Goal: Task Accomplishment & Management: Complete application form

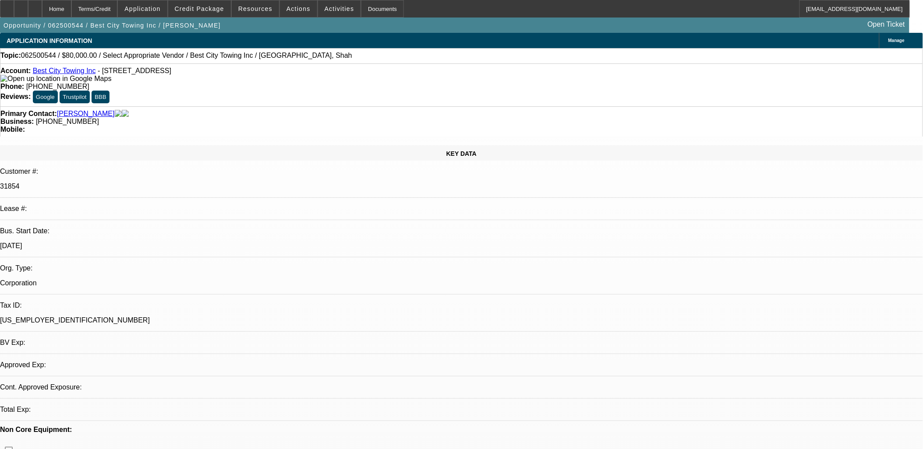
select select "0"
select select "2"
select select "0.1"
select select "1"
select select "2"
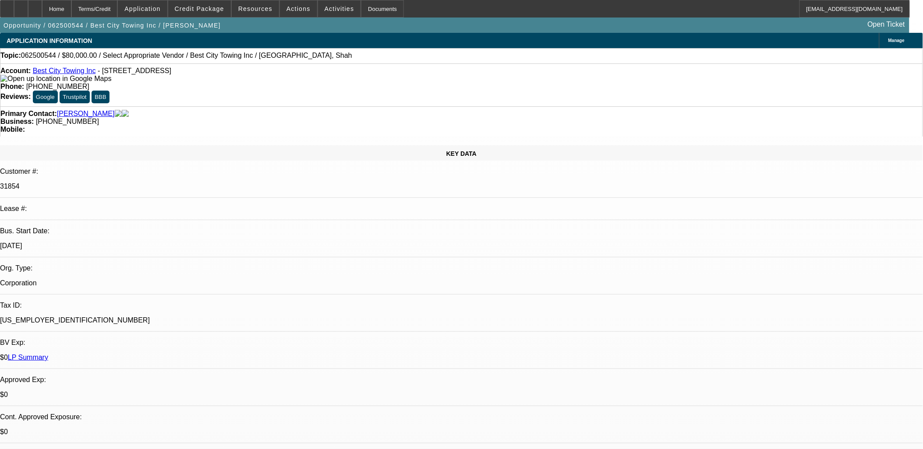
select select "4"
click at [294, 14] on span at bounding box center [298, 8] width 37 height 21
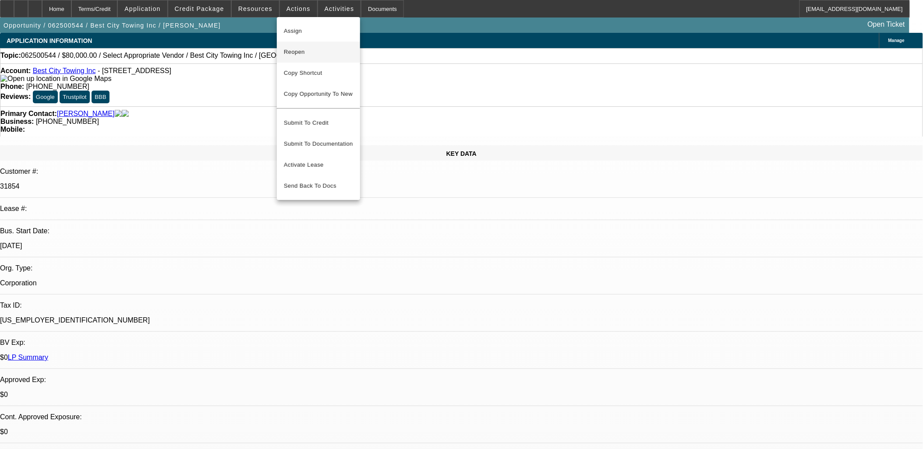
click at [300, 52] on span "Reopen" at bounding box center [318, 52] width 69 height 11
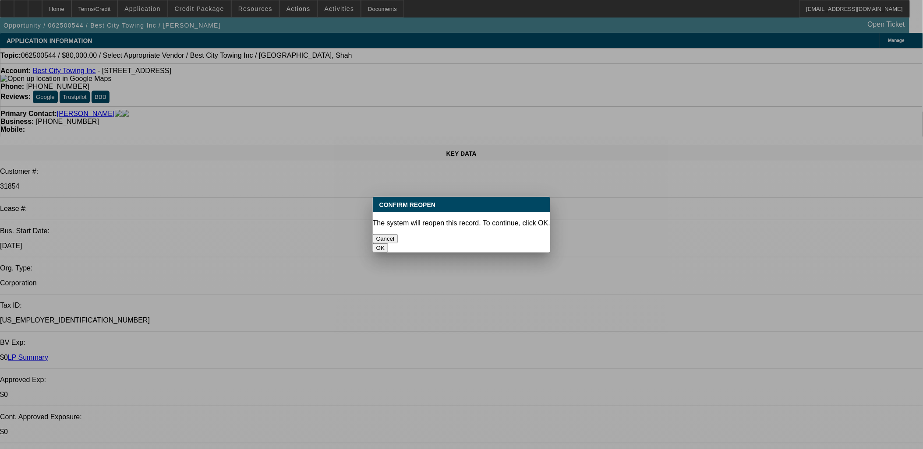
click at [388, 243] on button "OK" at bounding box center [380, 247] width 15 height 9
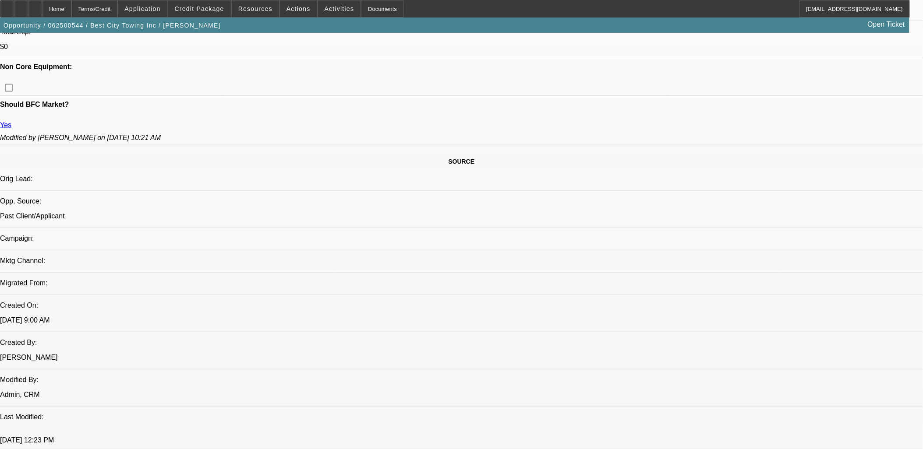
scroll to position [632, 0]
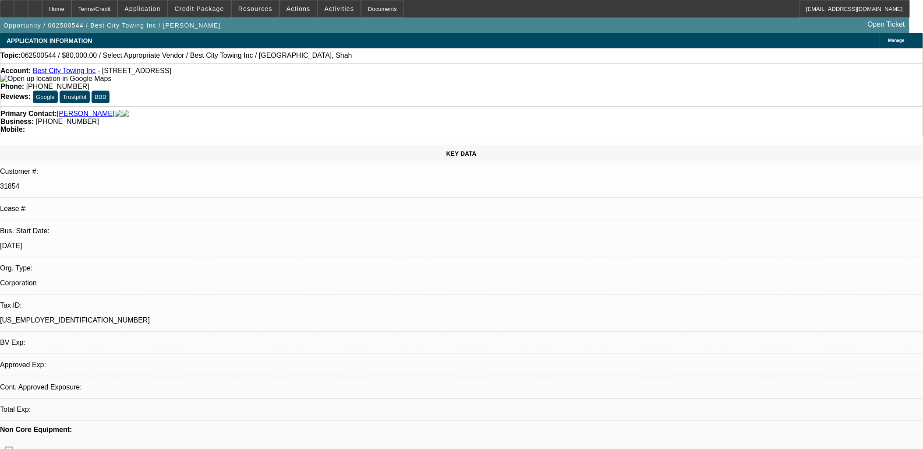
select select "0"
select select "2"
select select "0.1"
select select "4"
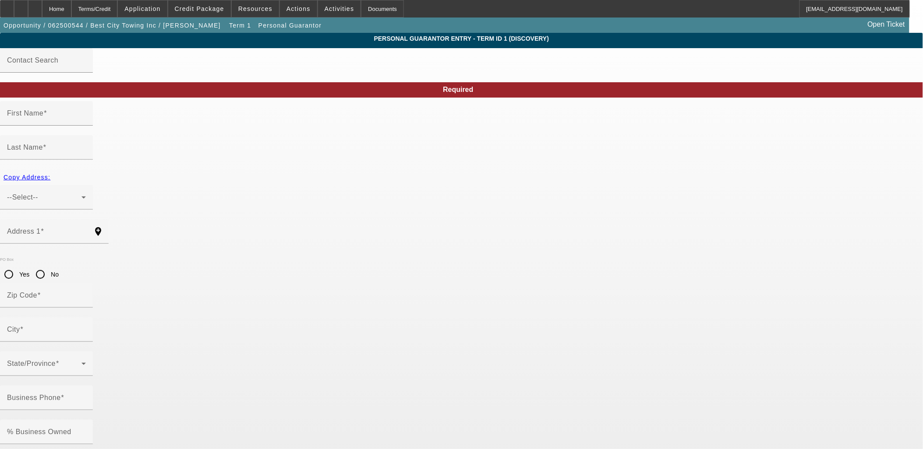
type input "Ali"
type input "Haider"
type input "520 Hicksville Rd"
radio input "true"
type input "11758"
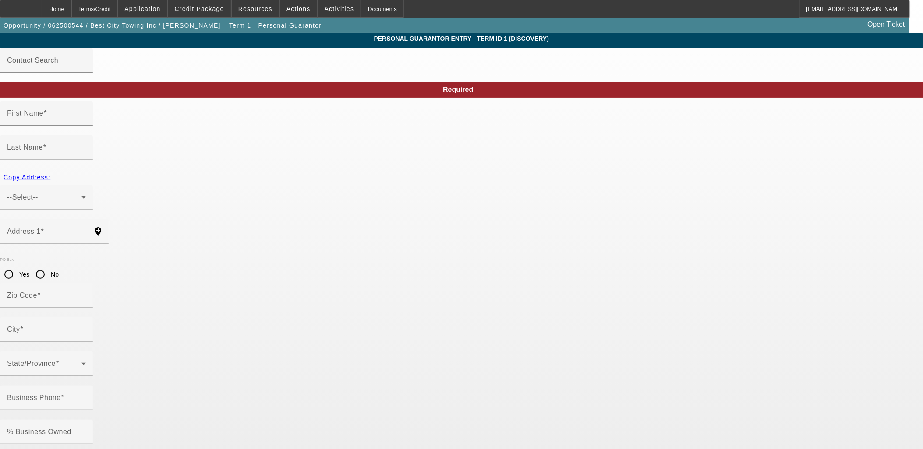
type input "Massapequa"
type input "[PHONE_NUMBER]"
type input "100"
type input "124-90-9053"
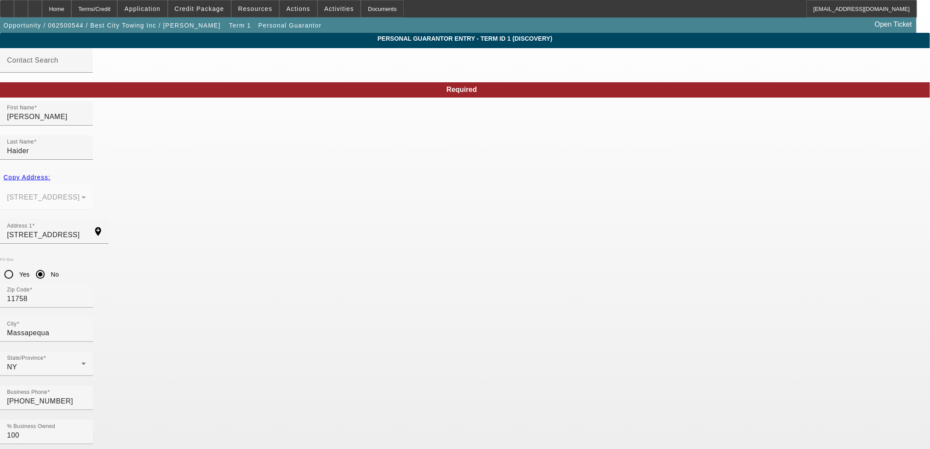
click at [231, 11] on span at bounding box center [199, 8] width 63 height 21
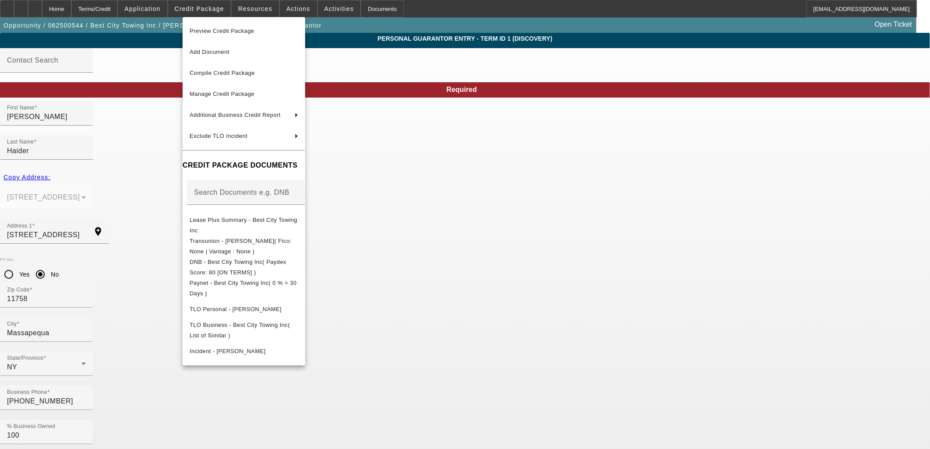
click at [656, 258] on div at bounding box center [465, 224] width 930 height 449
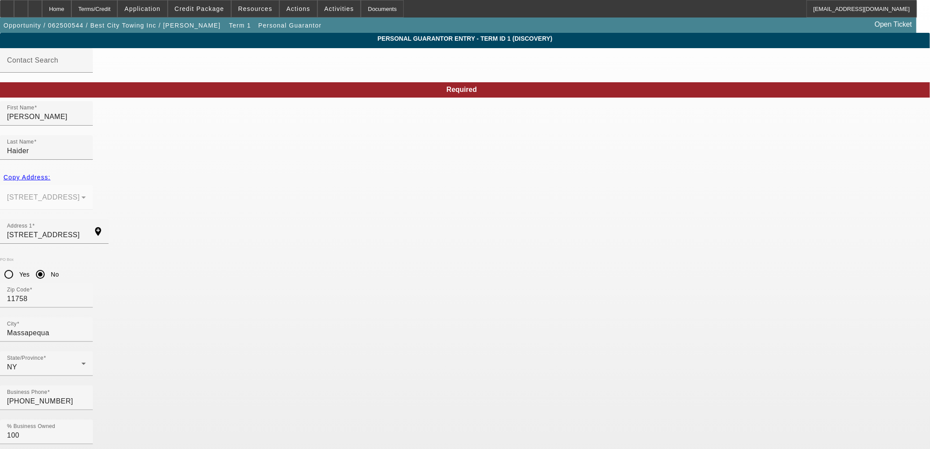
drag, startPoint x: 435, startPoint y: 333, endPoint x: 378, endPoint y: 336, distance: 57.0
paste input "snjtowingnyc"
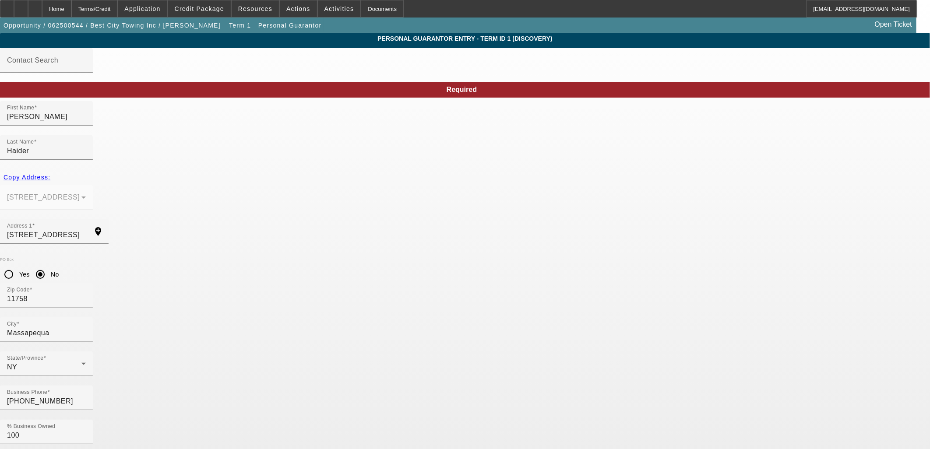
paste input
type input "snjtowingnyc@gmail.com"
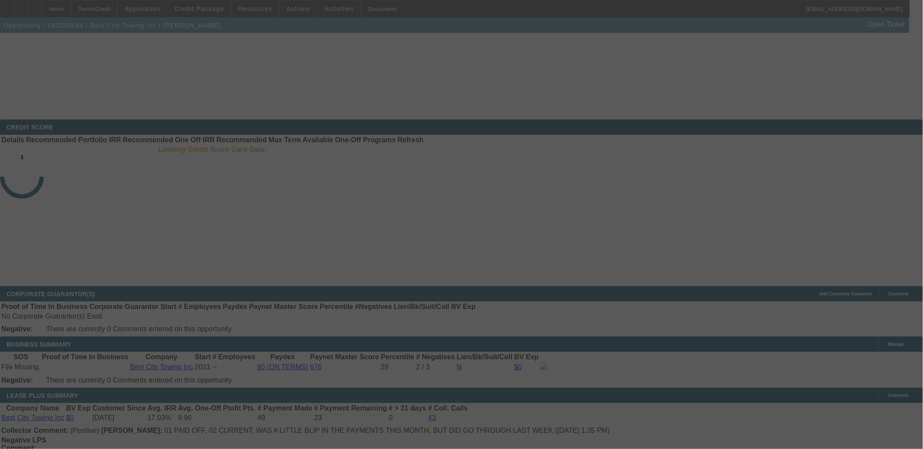
scroll to position [299, 0]
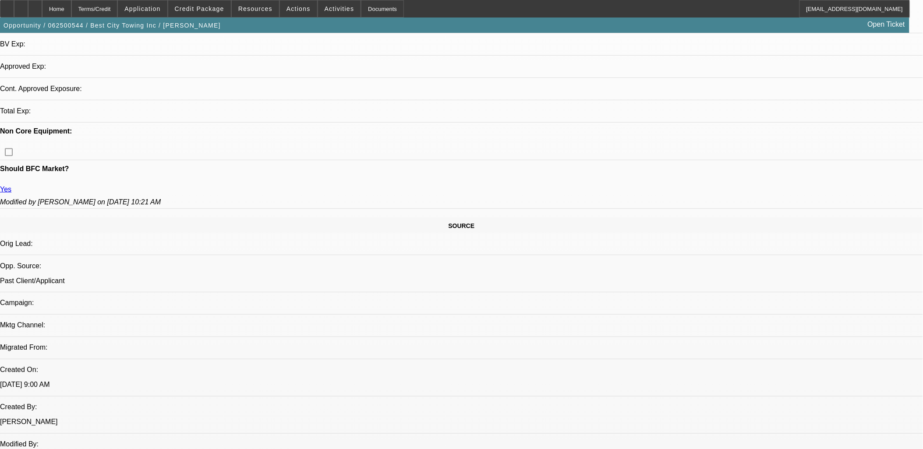
select select "0"
select select "2"
select select "0.1"
select select "4"
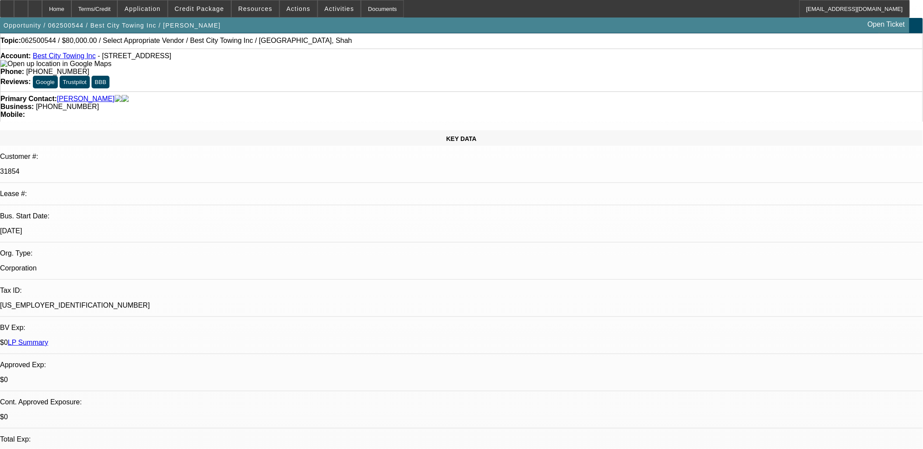
scroll to position [0, 0]
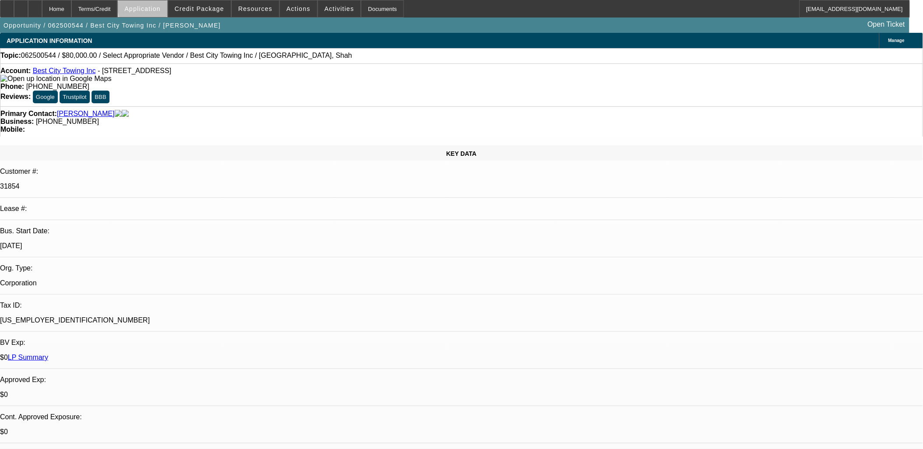
click at [167, 6] on span at bounding box center [142, 8] width 49 height 21
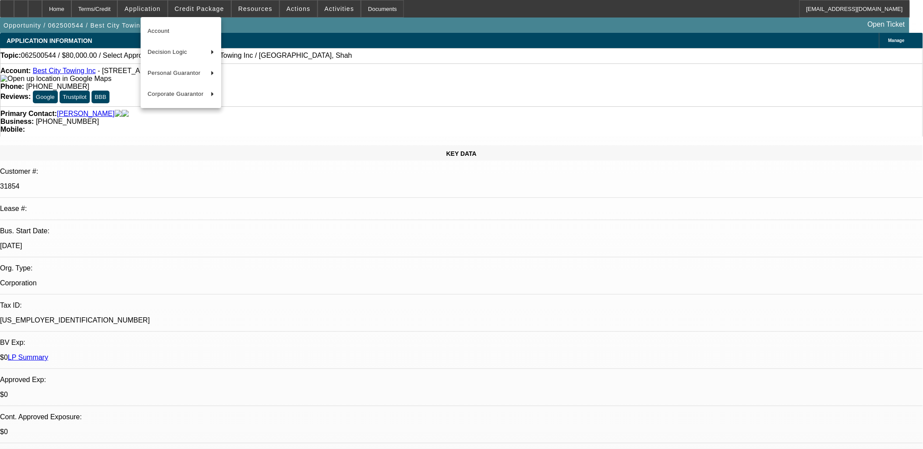
click at [176, 7] on div at bounding box center [461, 224] width 923 height 449
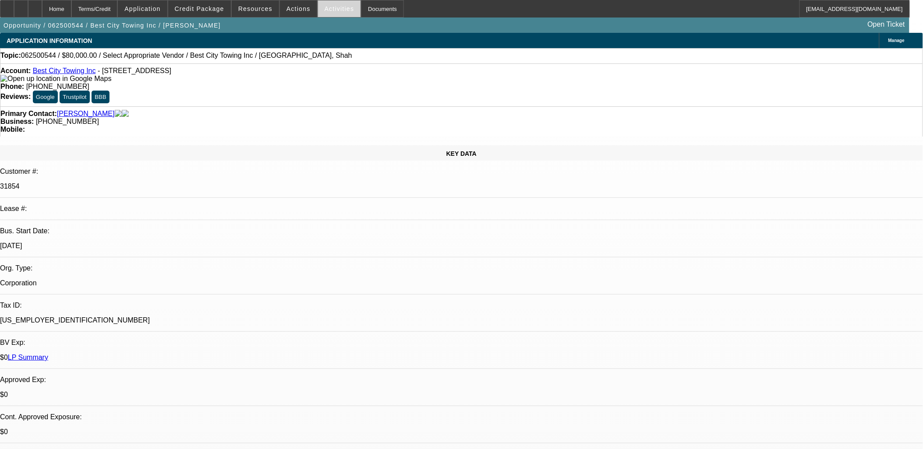
click at [318, 7] on span at bounding box center [339, 8] width 43 height 21
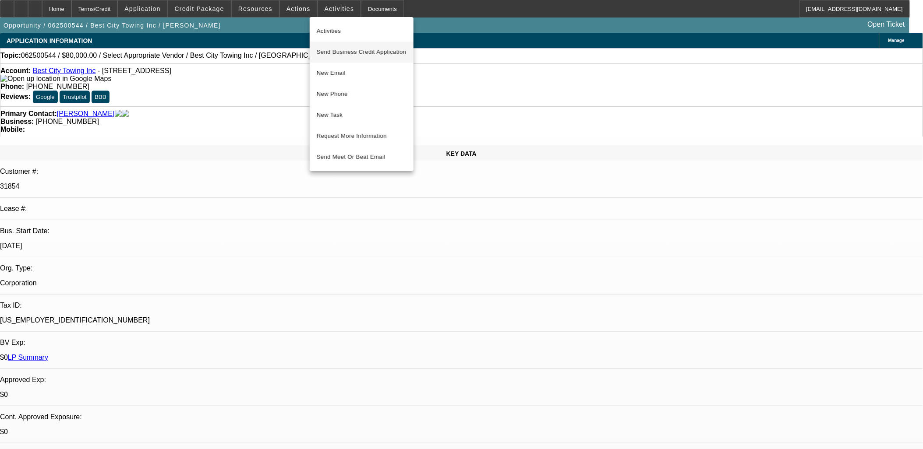
click at [368, 53] on span "Send Business Credit Application" at bounding box center [362, 52] width 90 height 11
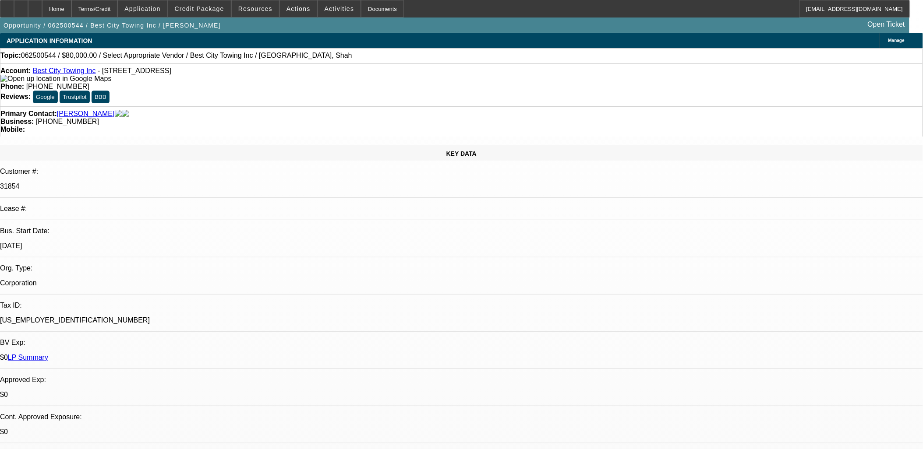
click at [138, 317] on p "87-0918923" at bounding box center [461, 321] width 923 height 8
copy div "87-0918923"
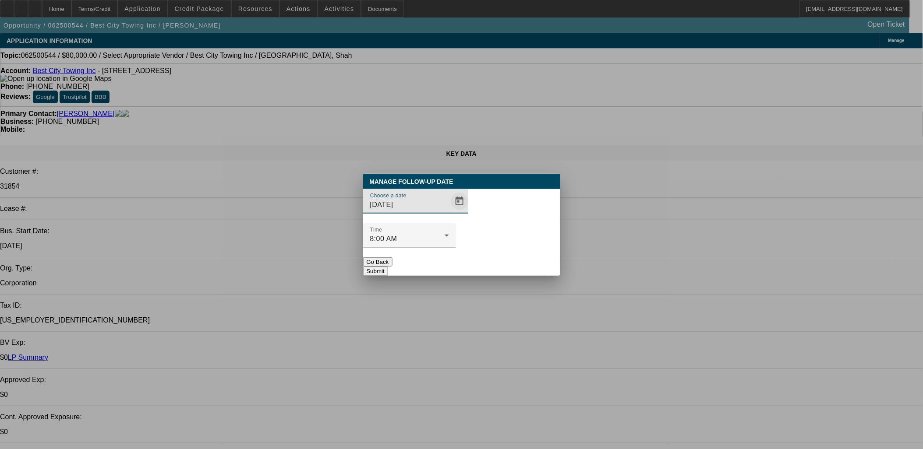
click at [449, 212] on span "Open calendar" at bounding box center [459, 201] width 21 height 21
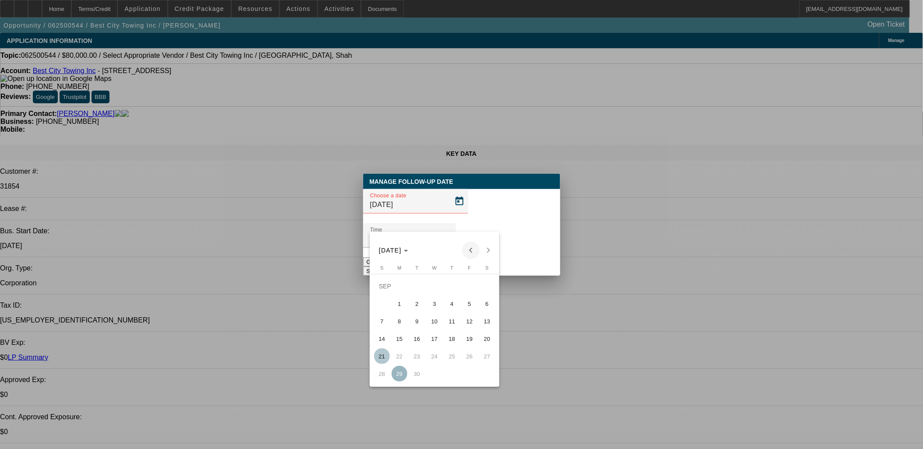
click at [469, 250] on span "Previous month" at bounding box center [471, 251] width 18 height 18
drag, startPoint x: 399, startPoint y: 360, endPoint x: 415, endPoint y: 337, distance: 27.4
click at [400, 360] on span "25" at bounding box center [399, 357] width 16 height 16
type input "8/25/2025"
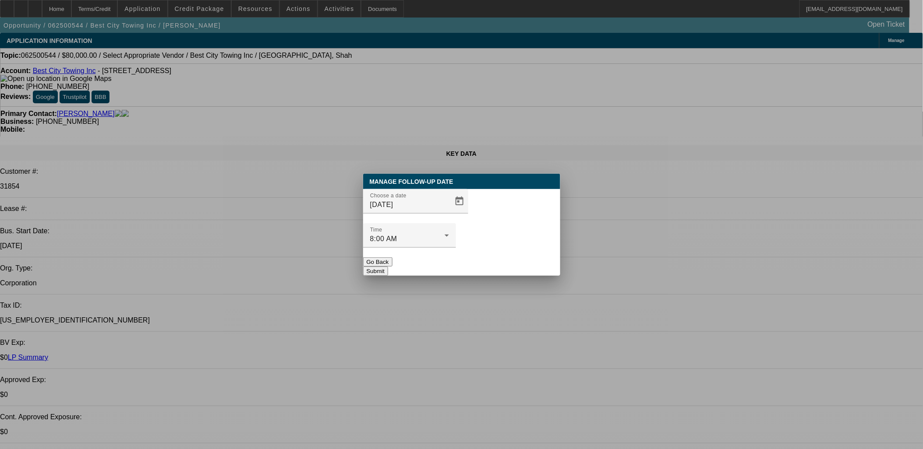
click at [388, 267] on button "Submit" at bounding box center [375, 271] width 25 height 9
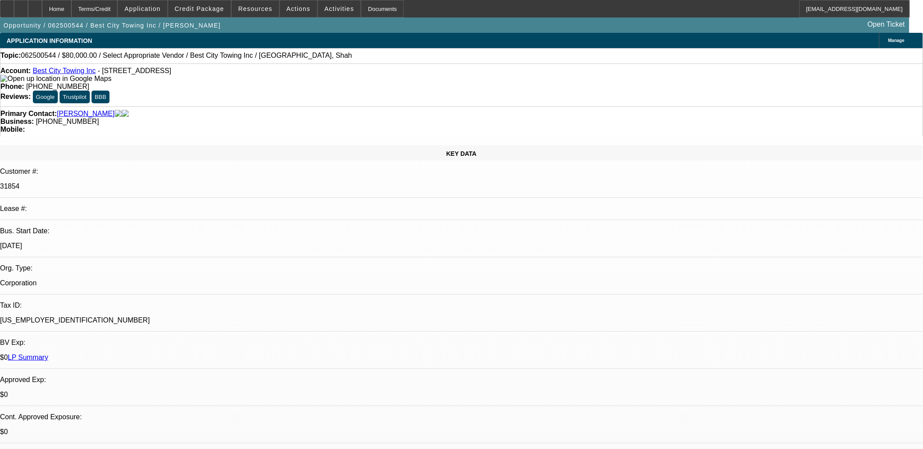
drag, startPoint x: 737, startPoint y: 144, endPoint x: 743, endPoint y: 172, distance: 28.5
radio input "true"
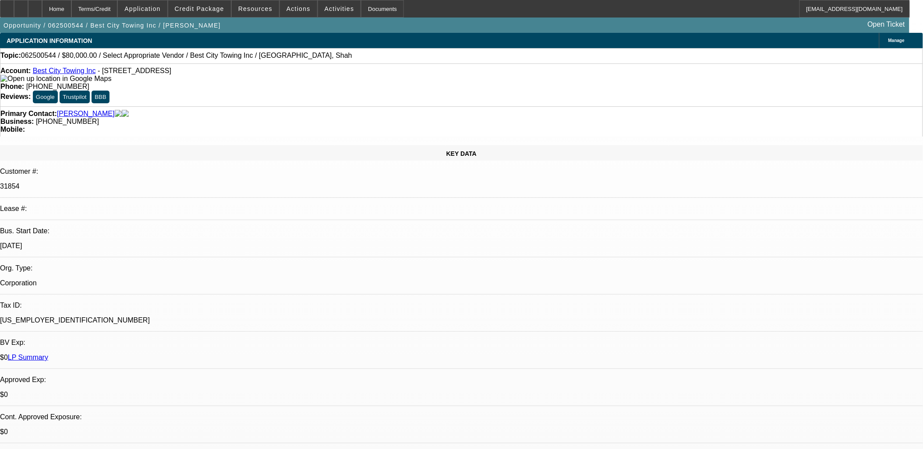
type textarea "Reopened opp, shopping for medium duty 16-20 ton... SE with 14 ton EU truck, re…"
radio input "true"
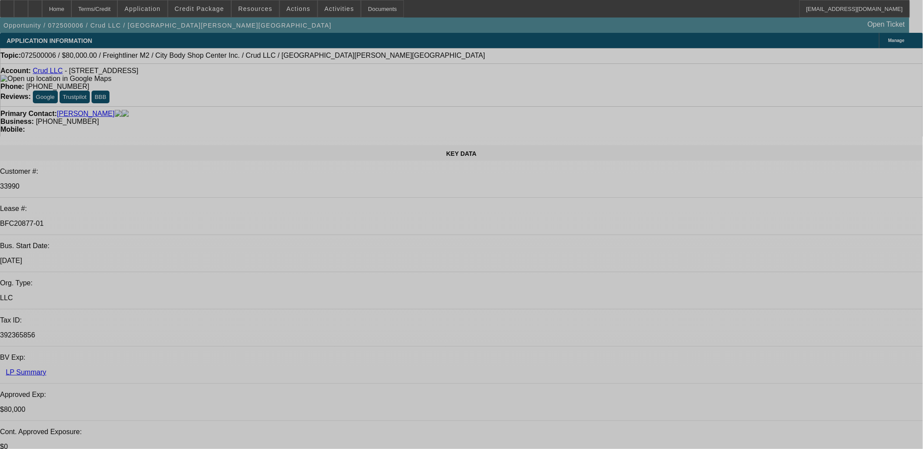
select select "0"
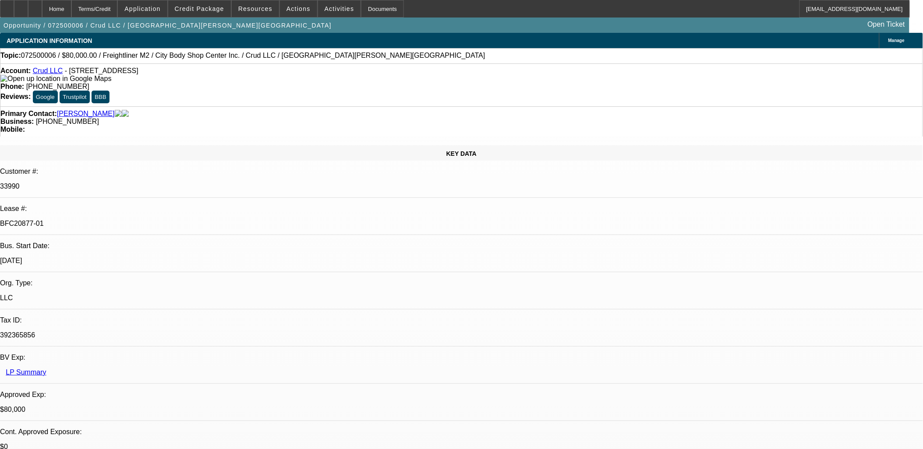
select select "2"
select select "0"
select select "2"
select select "0"
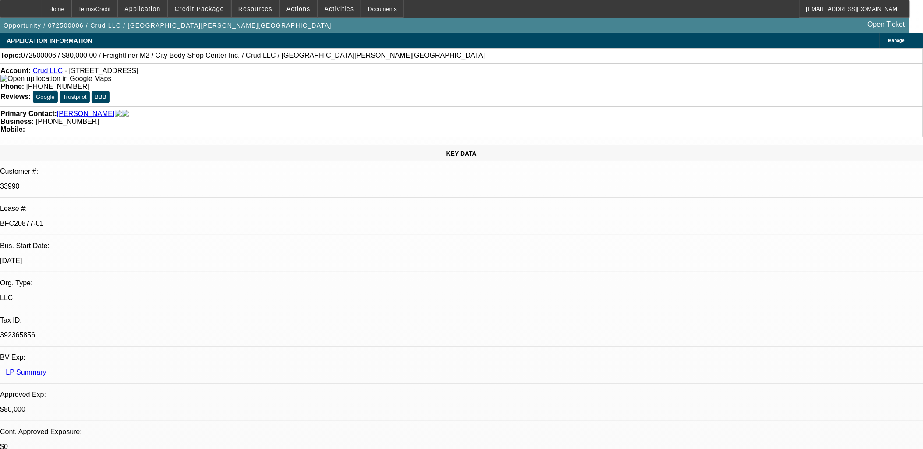
select select "0"
select select "2"
select select "0"
select select "2"
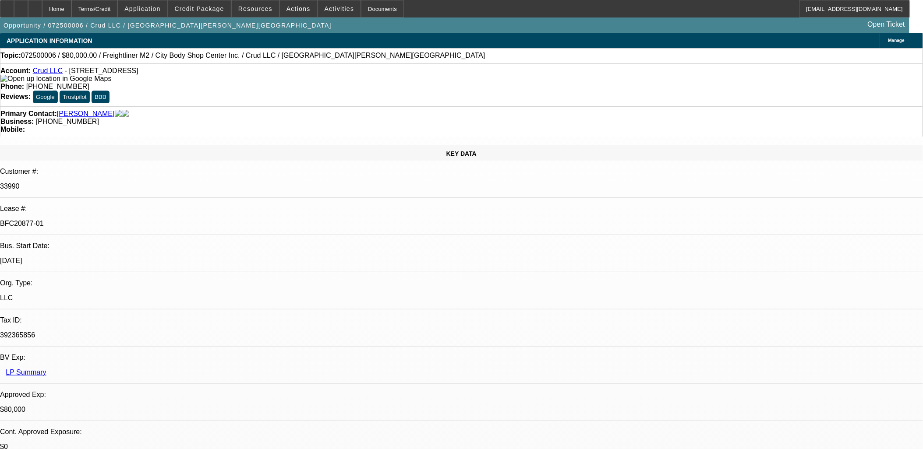
select select "0"
select select "1"
select select "2"
select select "6"
select select "1"
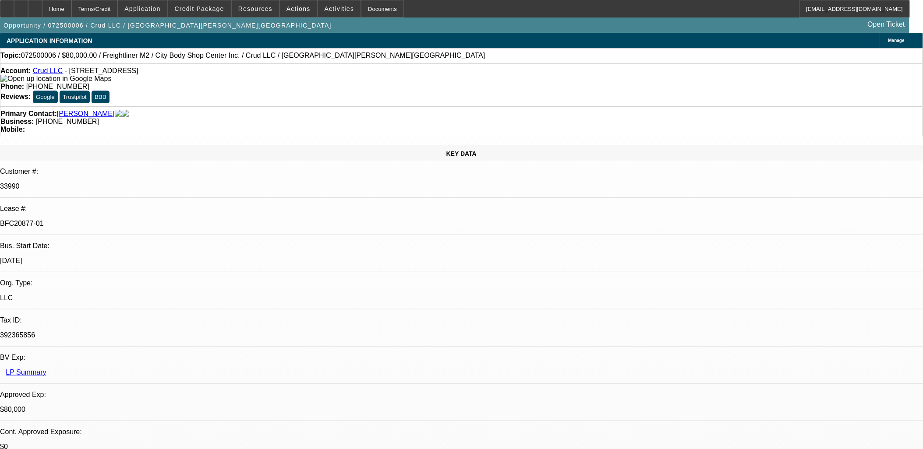
select select "2"
select select "6"
select select "1"
select select "2"
select select "6"
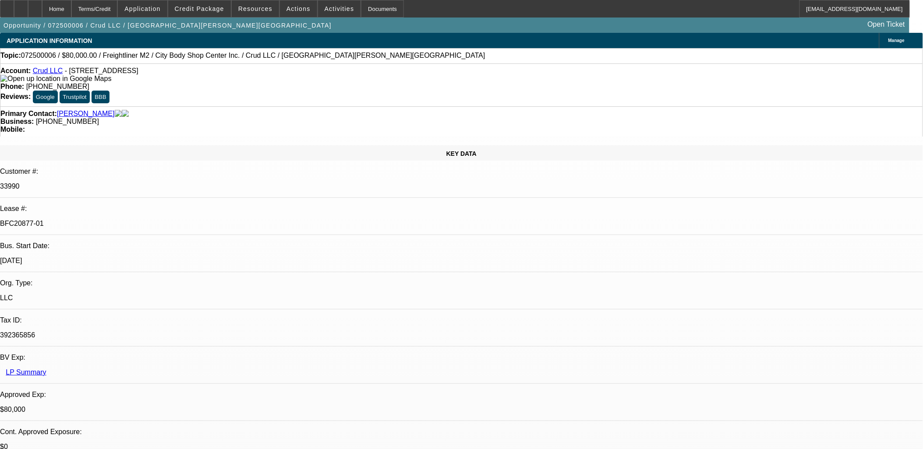
select select "1"
select select "2"
select select "6"
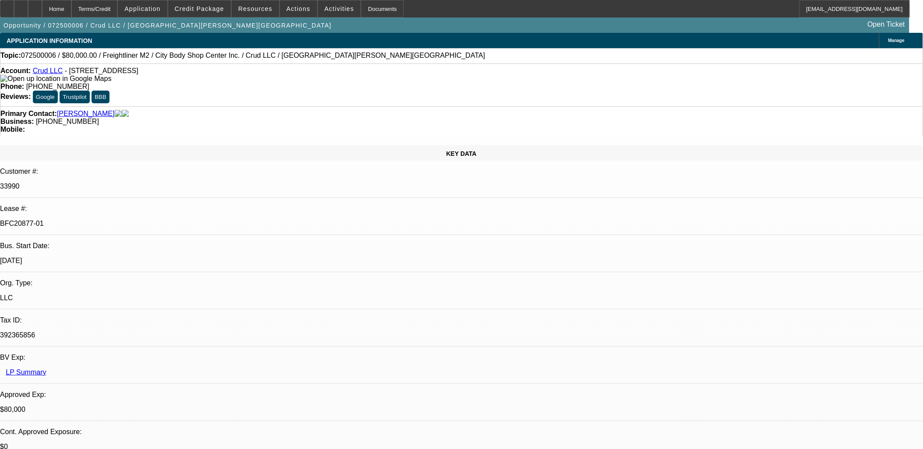
click at [134, 220] on p "BFC20877-01" at bounding box center [461, 224] width 923 height 8
copy div "BFC20877-01"
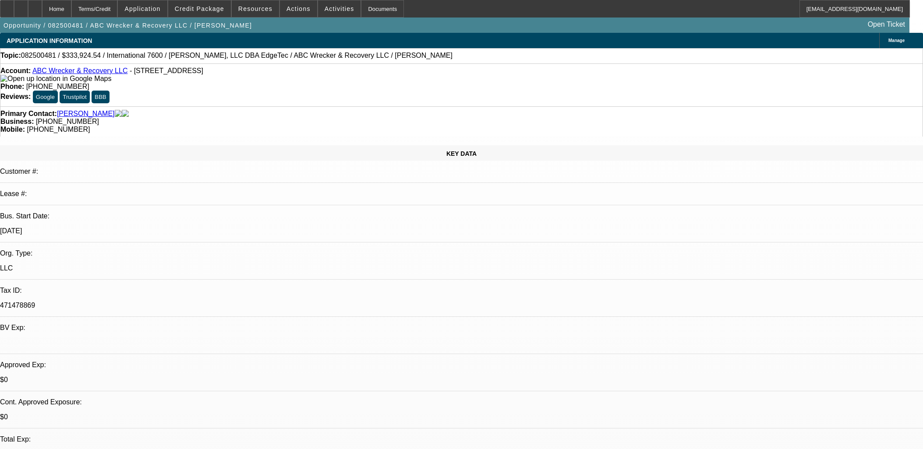
select select "0.1"
select select "2"
select select "0.1"
select select "4"
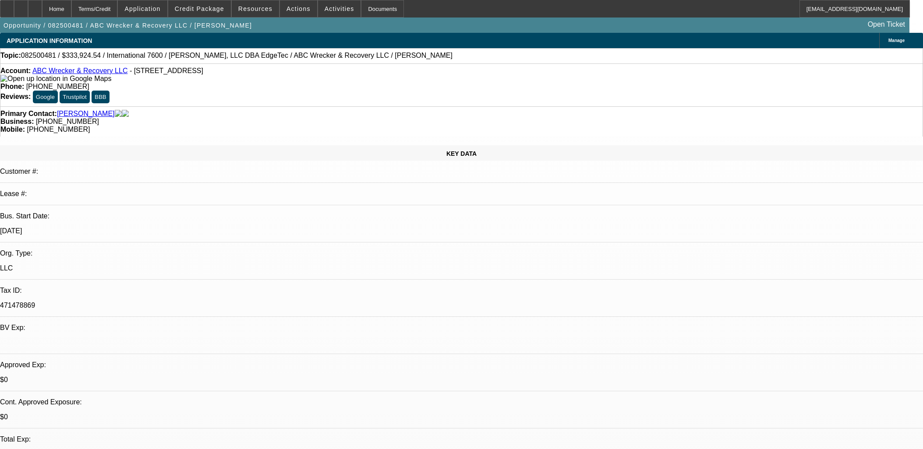
select select "0.1"
select select "2"
select select "0.1"
select select "4"
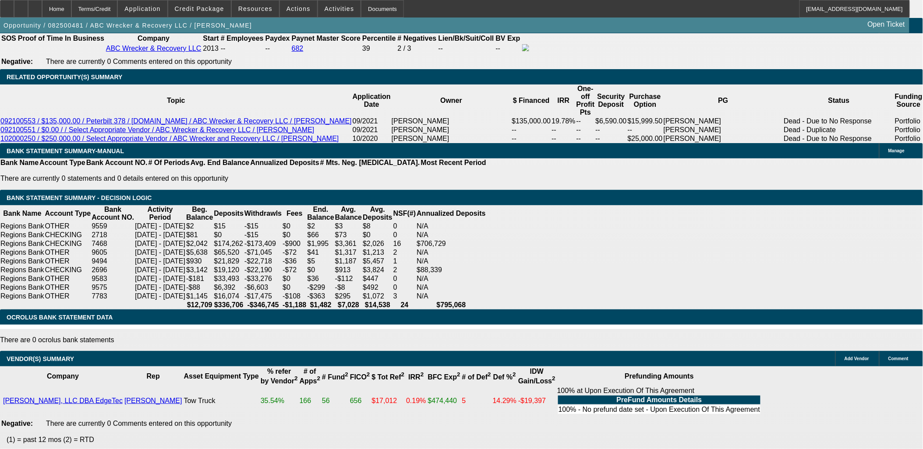
scroll to position [1508, 0]
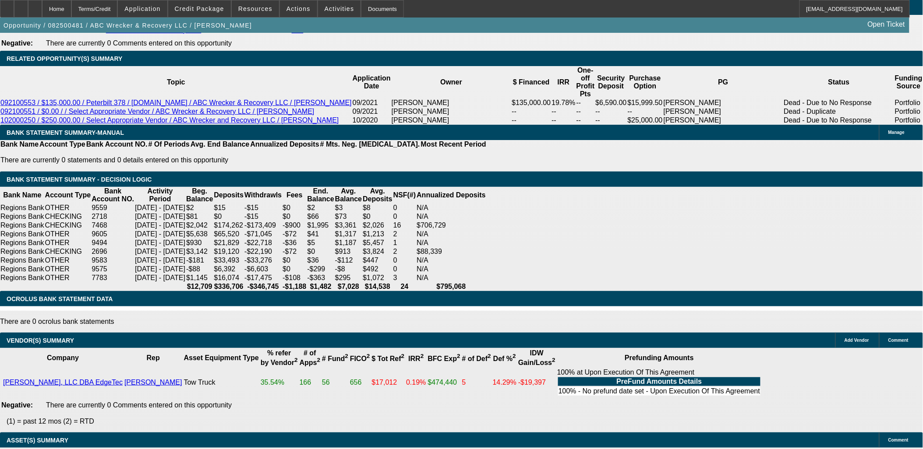
click at [286, 11] on span "Actions" at bounding box center [298, 8] width 24 height 7
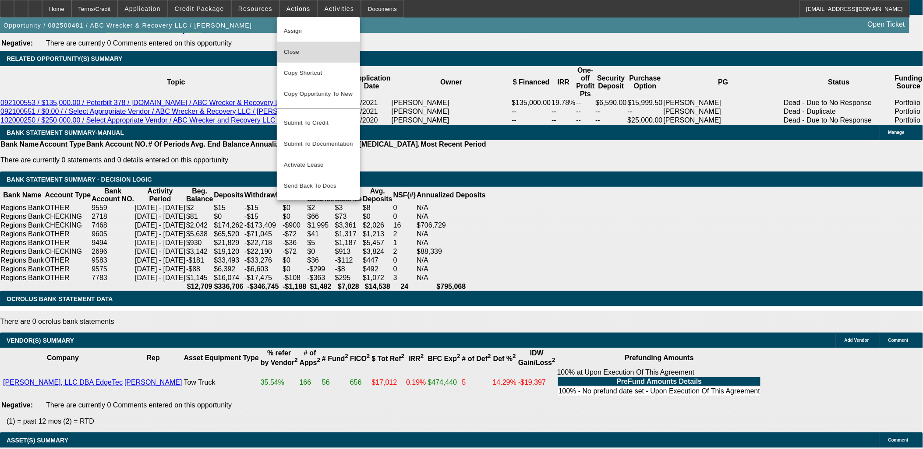
click at [317, 53] on span "Close" at bounding box center [318, 52] width 69 height 11
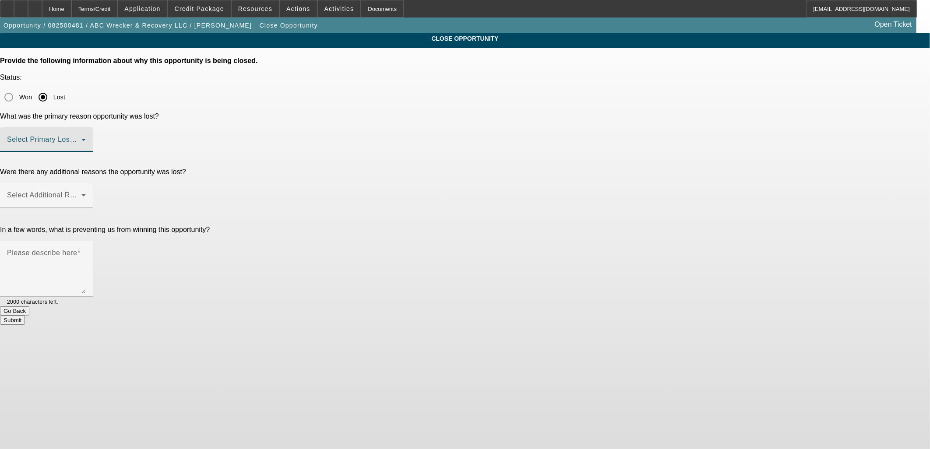
click at [81, 138] on span at bounding box center [44, 143] width 74 height 11
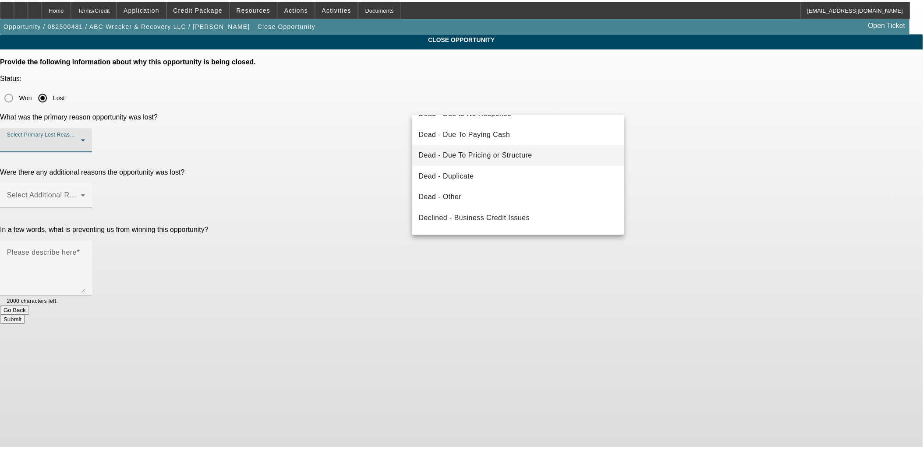
scroll to position [117, 0]
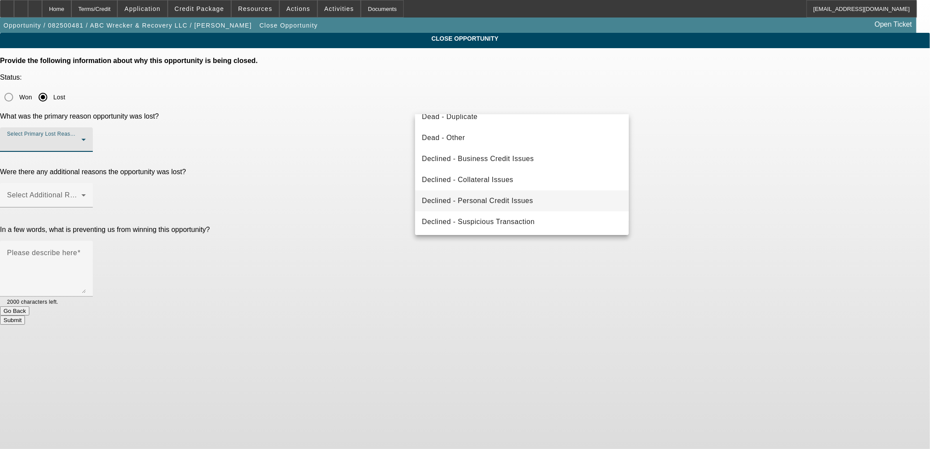
click at [495, 199] on span "Declined - Personal Credit Issues" at bounding box center [477, 201] width 111 height 11
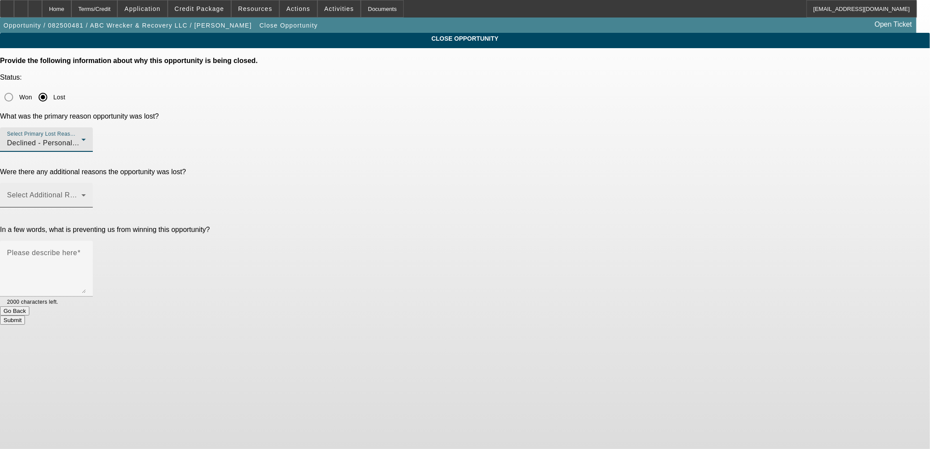
click at [94, 191] on mat-label "Select Additional Reasons" at bounding box center [50, 194] width 87 height 7
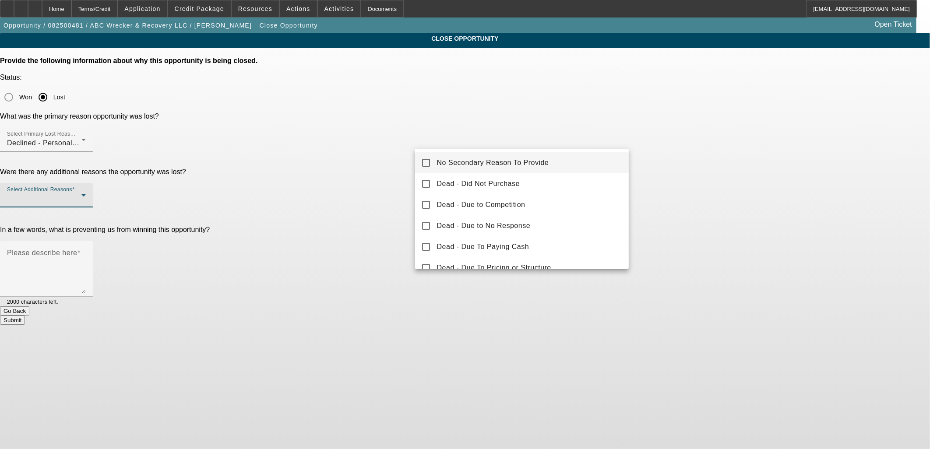
drag, startPoint x: 462, startPoint y: 159, endPoint x: 408, endPoint y: 171, distance: 55.6
click at [456, 163] on span "No Secondary Reason To Provide" at bounding box center [493, 163] width 112 height 11
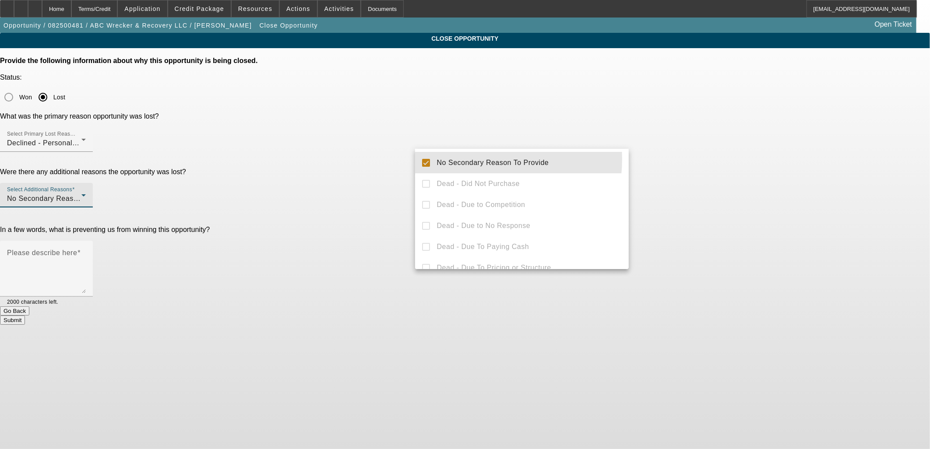
click at [391, 171] on div at bounding box center [465, 224] width 930 height 449
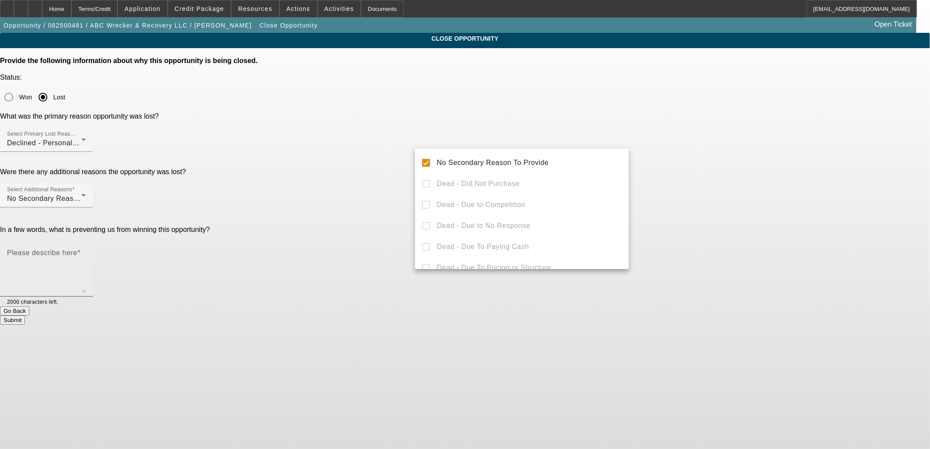
drag, startPoint x: 500, startPoint y: 180, endPoint x: 514, endPoint y: 167, distance: 19.2
click at [86, 251] on textarea "Please describe here" at bounding box center [46, 272] width 79 height 42
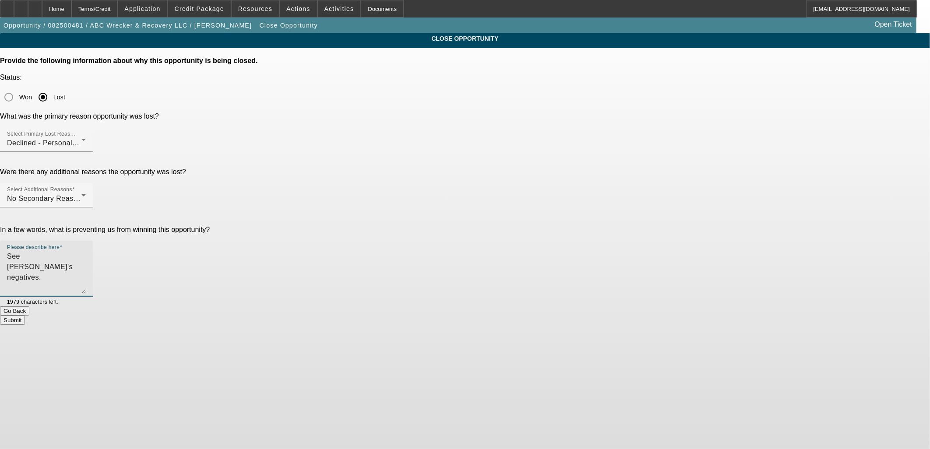
type textarea "See [PERSON_NAME]'s negatives."
click at [550, 316] on div "Submit" at bounding box center [465, 320] width 930 height 9
click at [25, 316] on button "Submit" at bounding box center [12, 320] width 25 height 9
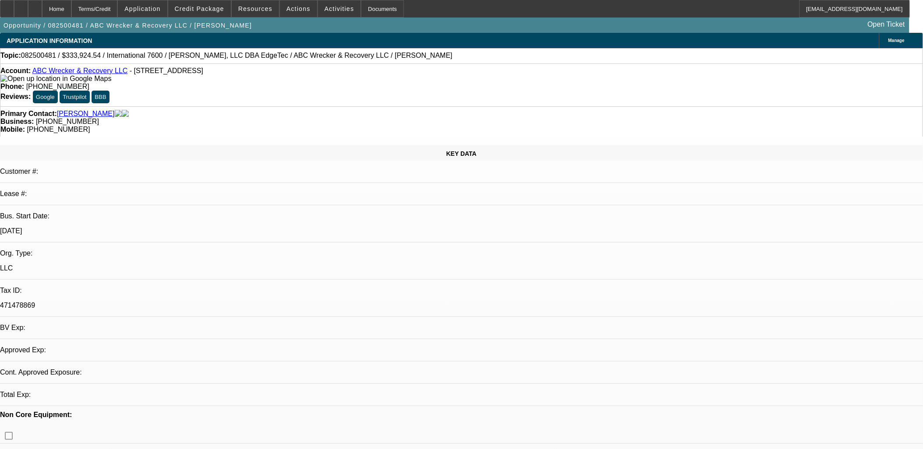
select select "0.1"
select select "2"
select select "0.1"
select select "4"
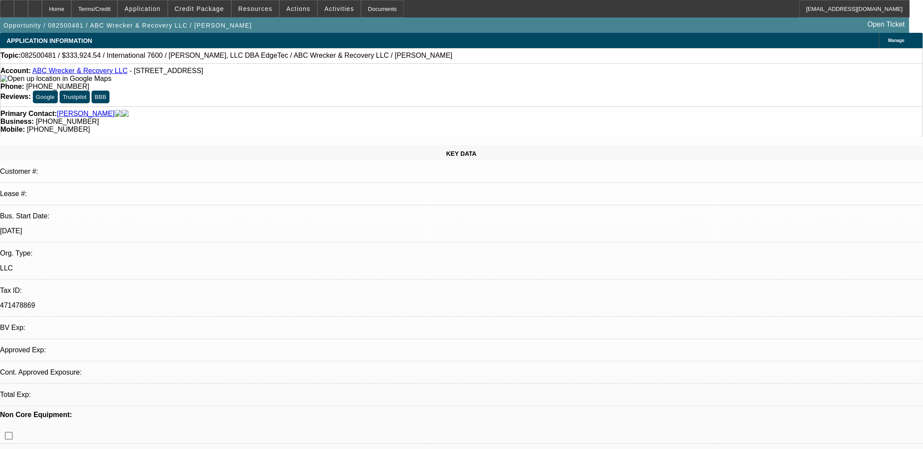
select select "0.1"
select select "2"
select select "0.1"
select select "4"
